Goal: Information Seeking & Learning: Learn about a topic

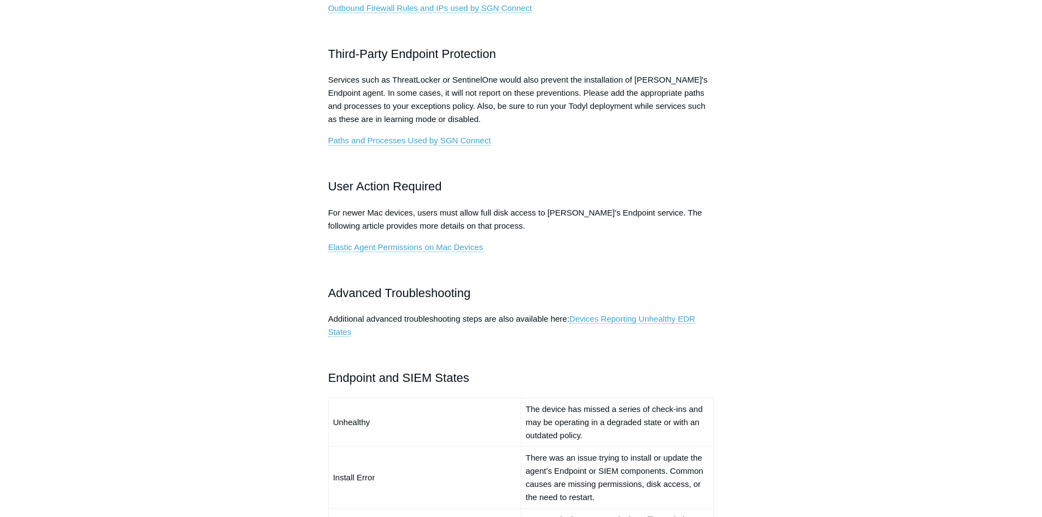
scroll to position [547, 0]
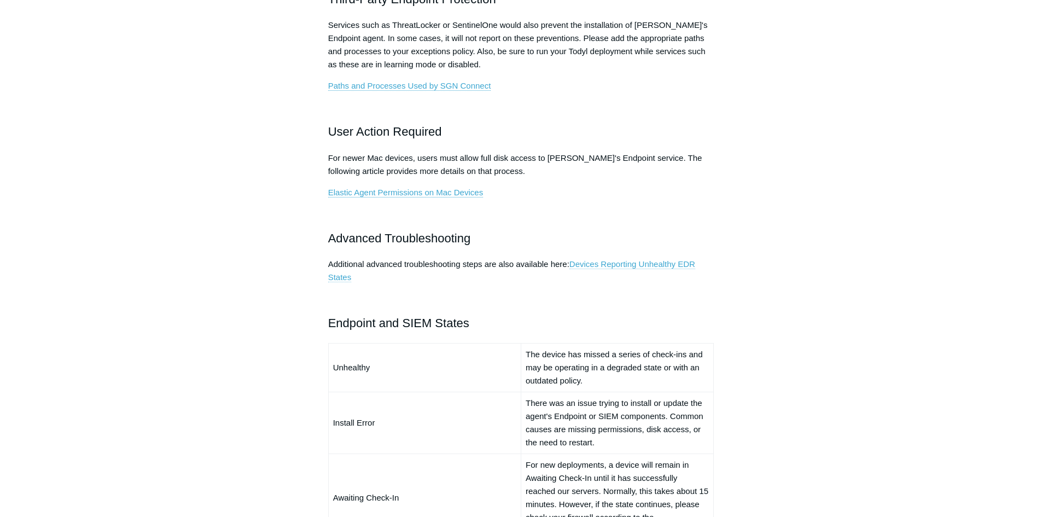
click at [605, 262] on link "Devices Reporting Unhealthy EDR States" at bounding box center [511, 270] width 367 height 23
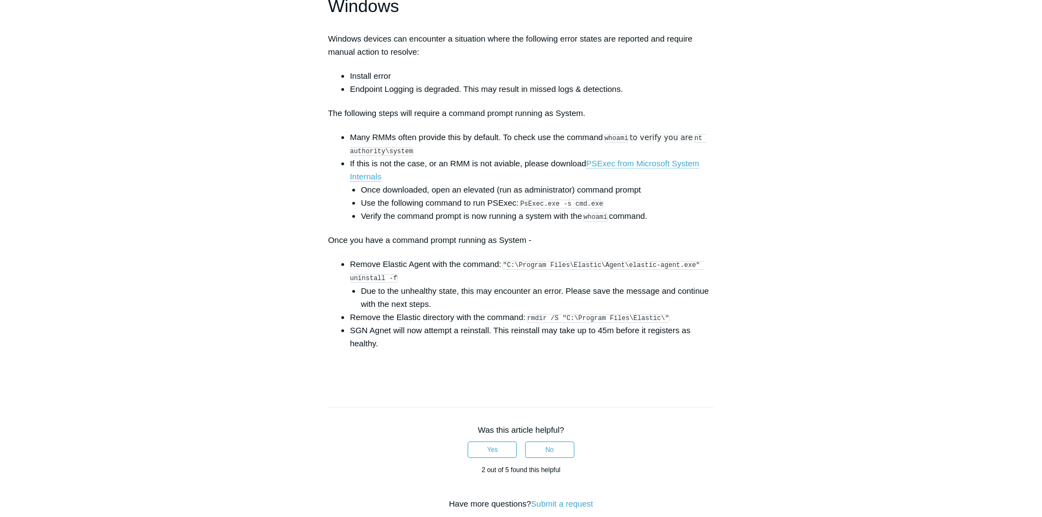
scroll to position [1531, 0]
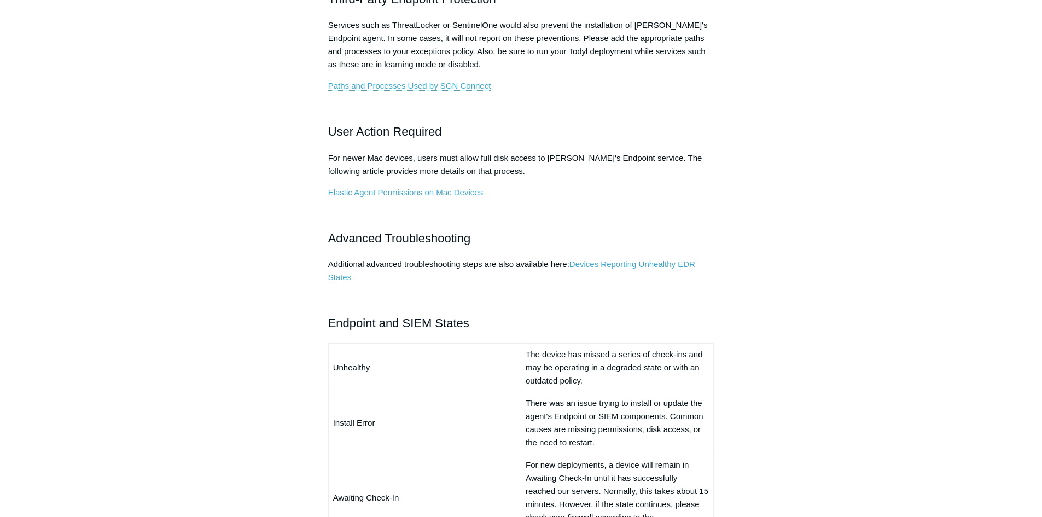
scroll to position [547, 0]
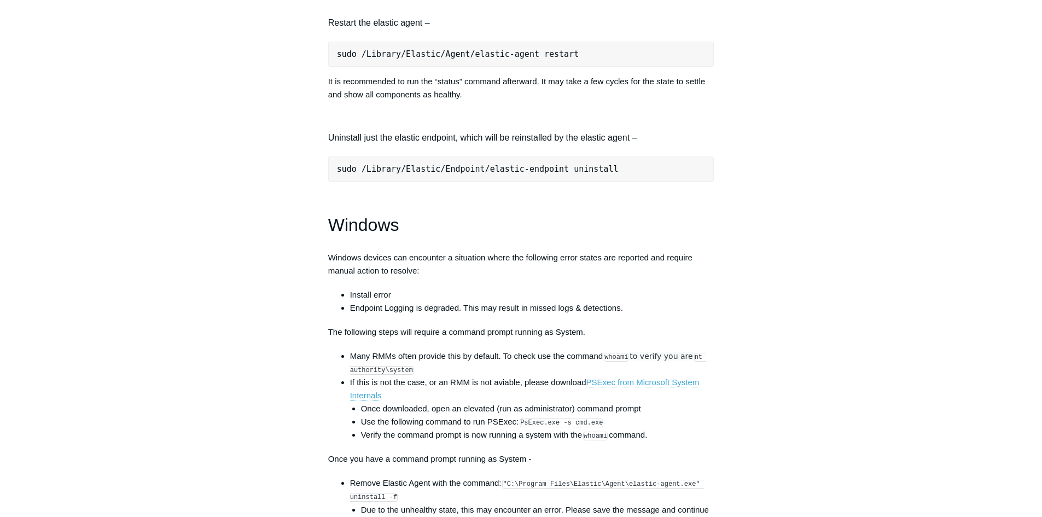
scroll to position [1477, 0]
